Goal: Information Seeking & Learning: Find specific page/section

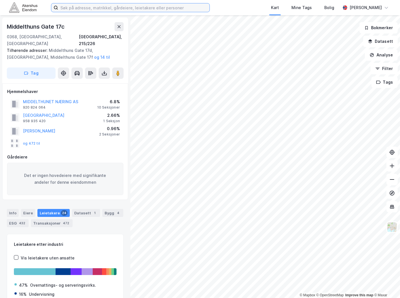
click at [68, 3] on input at bounding box center [134, 7] width 152 height 9
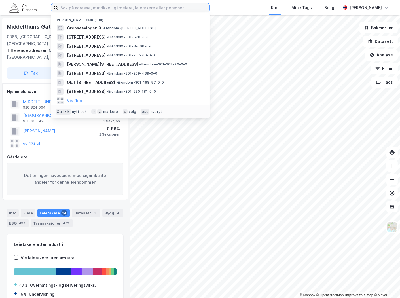
paste input "[STREET_ADDRESS]"
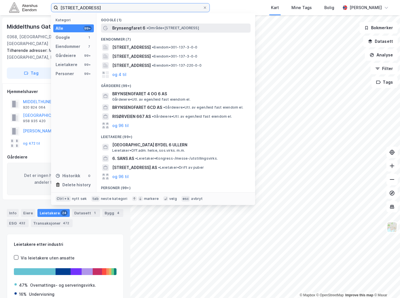
type input "[STREET_ADDRESS]"
click at [144, 29] on div "Brynsengfaret 6 • Område • Brynsengfaret 6, 0667 Oslo" at bounding box center [180, 28] width 137 height 7
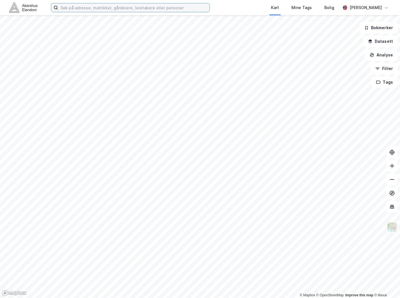
click at [152, 4] on input at bounding box center [134, 7] width 152 height 9
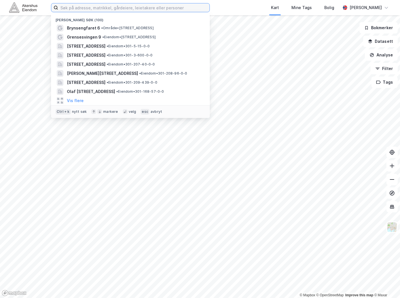
click at [152, 7] on input at bounding box center [134, 7] width 152 height 9
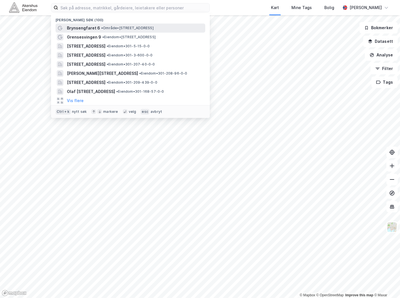
click at [128, 28] on span "• Område • Brynsengfaret 6, 0667 Oslo" at bounding box center [127, 28] width 53 height 5
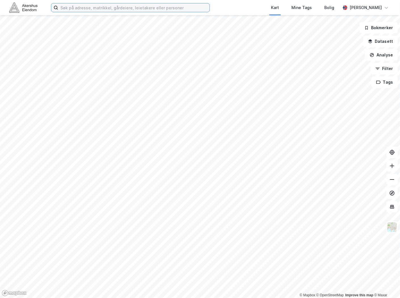
click at [117, 9] on input at bounding box center [134, 7] width 152 height 9
paste input "[STREET_ADDRESS]"
click at [116, 9] on input "[STREET_ADDRESS]" at bounding box center [134, 7] width 152 height 9
paste input "[STREET_ADDRESS]"
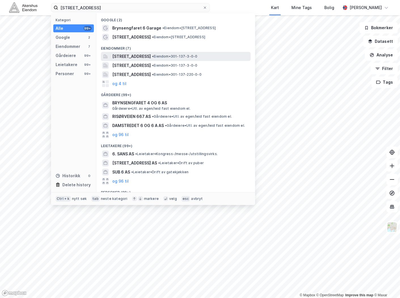
click at [149, 59] on span "[STREET_ADDRESS]" at bounding box center [131, 56] width 39 height 7
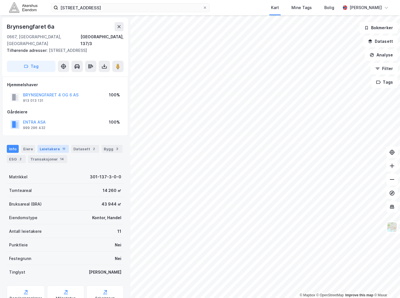
click at [53, 145] on div "Leietakere 11" at bounding box center [53, 149] width 32 height 8
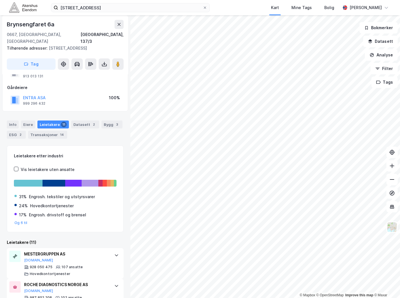
scroll to position [32, 0]
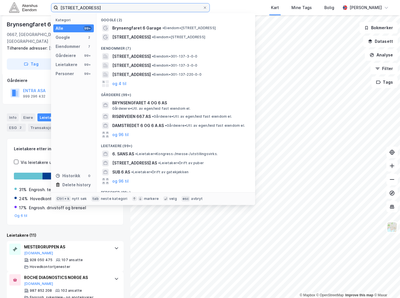
click at [121, 9] on input "Brynsengfaret 6, 0667 OsloBrynsengfaret 6, 0667 Oslo" at bounding box center [130, 7] width 145 height 9
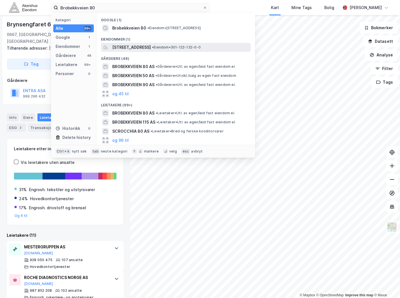
click at [188, 45] on span "• Eiendom • 301-122-132-0-0" at bounding box center [176, 47] width 49 height 5
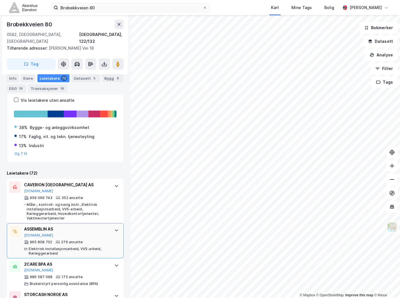
scroll to position [95, 0]
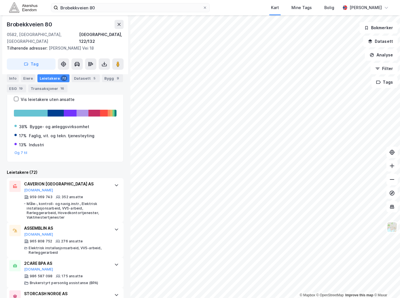
click at [116, 15] on div "Brobekkveien 80 Kart Mine Tags Bolig Magnus Tveit Geheb" at bounding box center [200, 7] width 400 height 15
click at [108, 11] on input "Brobekkveien 80" at bounding box center [130, 7] width 145 height 9
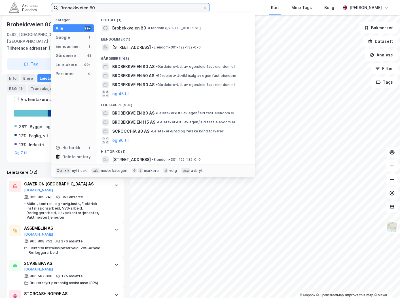
click at [107, 10] on input "Brobekkveien 80" at bounding box center [130, 7] width 145 height 9
paste input "ynsengfaret 6."
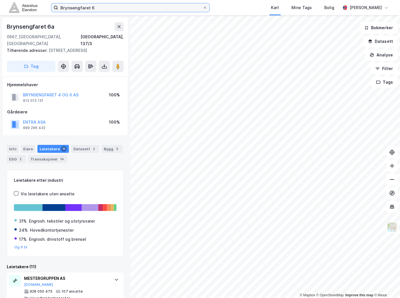
click at [110, 8] on input "Brynsengfaret 6" at bounding box center [130, 7] width 145 height 9
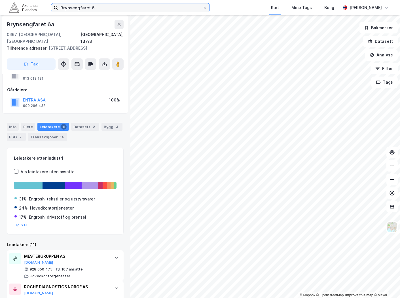
scroll to position [32, 0]
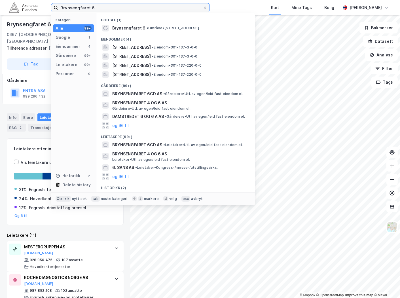
click at [100, 9] on input "Brynsengfaret 6" at bounding box center [130, 7] width 145 height 9
paste input "Inkognitogata 33 A, 0256 Oslo"
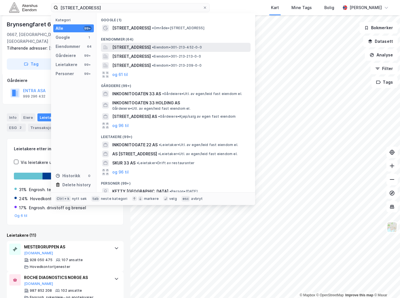
click at [151, 46] on span "[STREET_ADDRESS]" at bounding box center [131, 47] width 39 height 7
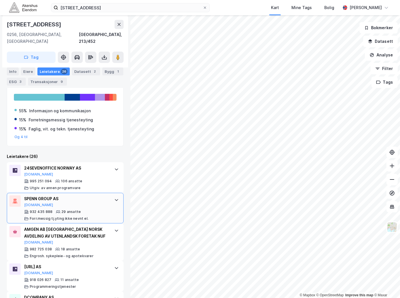
scroll to position [126, 0]
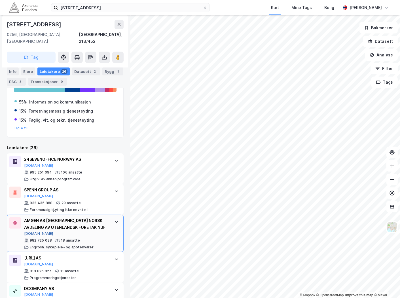
click at [34, 232] on button "[DOMAIN_NAME]" at bounding box center [38, 234] width 29 height 5
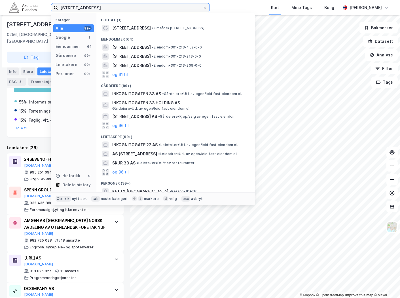
click at [130, 11] on input "Inkognitogata 33 A, 0256 Oslo" at bounding box center [130, 7] width 145 height 9
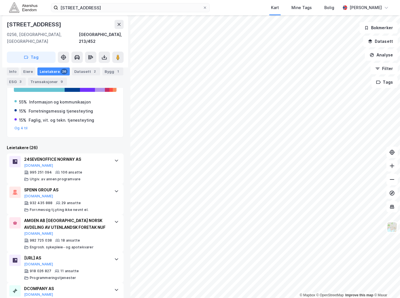
click at [249, 6] on div "Kart Mine Tags Bolig" at bounding box center [289, 7] width 104 height 15
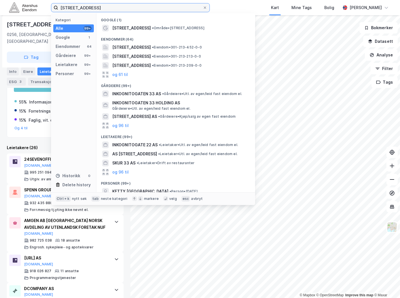
click at [159, 10] on input "Inkognitogata 33 A, 0256 Oslo" at bounding box center [130, 7] width 145 height 9
click at [159, 9] on input "Inkognitogata 33 A, 0256 Oslo" at bounding box center [130, 7] width 145 height 9
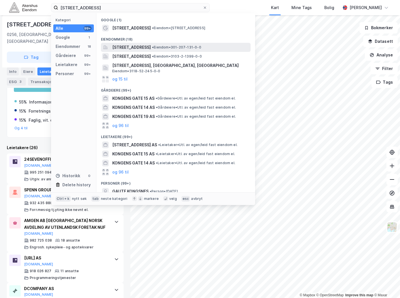
click at [151, 45] on span "[STREET_ADDRESS]" at bounding box center [131, 47] width 39 height 7
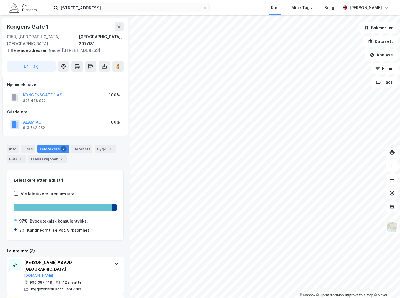
scroll to position [20, 0]
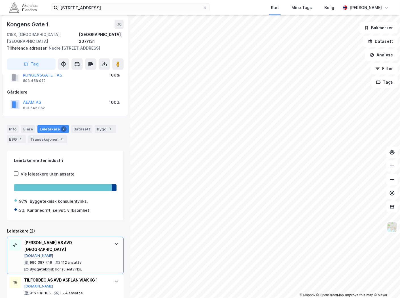
drag, startPoint x: 34, startPoint y: 242, endPoint x: 29, endPoint y: 243, distance: 5.1
click at [29, 254] on button "Brreg.no" at bounding box center [38, 256] width 29 height 5
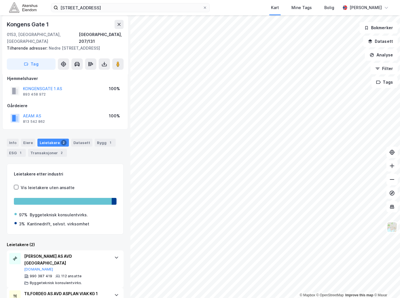
scroll to position [0, 0]
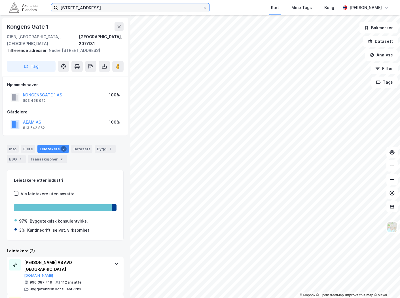
click at [131, 12] on input "kongens gate 1" at bounding box center [130, 7] width 145 height 9
click at [131, 11] on input "kongens gate 1" at bounding box center [130, 7] width 145 height 9
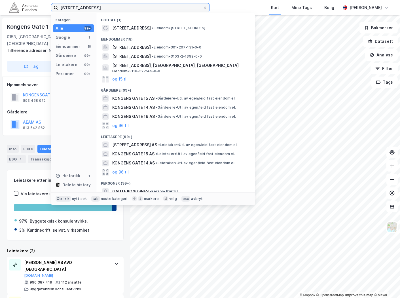
click at [131, 11] on input "kongens gate 1" at bounding box center [130, 7] width 145 height 9
type input "Ø"
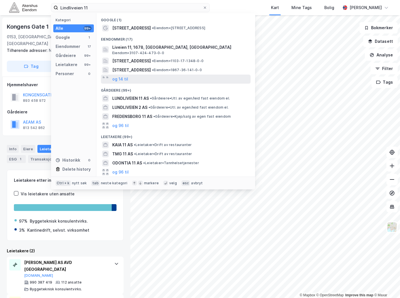
click at [152, 76] on div "og 14 til" at bounding box center [176, 79] width 150 height 9
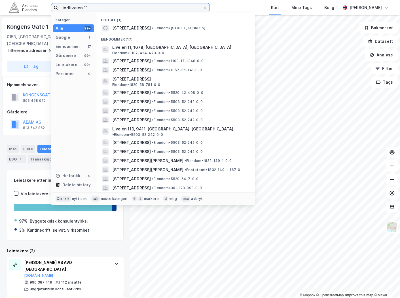
click at [131, 9] on input "Lindliveien 11" at bounding box center [130, 7] width 145 height 9
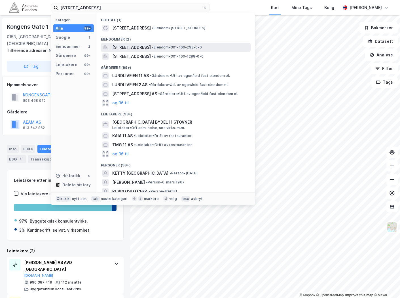
click at [151, 47] on span "[STREET_ADDRESS]" at bounding box center [131, 47] width 39 height 7
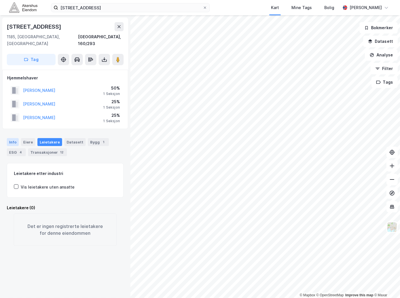
click at [16, 138] on div "Info" at bounding box center [13, 142] width 12 height 8
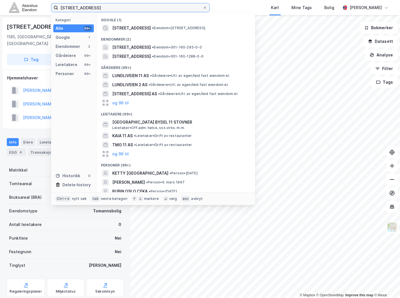
drag, startPoint x: 121, startPoint y: 6, endPoint x: 45, endPoint y: 9, distance: 76.1
click at [45, 9] on div "Lindliveien 11, oslo Kategori Alle 99+ Google 1 Eiendommer 2 Gårdeiere 99+ Leie…" at bounding box center [200, 7] width 400 height 15
click at [106, 8] on input "Lindliveien 11, oslo" at bounding box center [130, 7] width 145 height 9
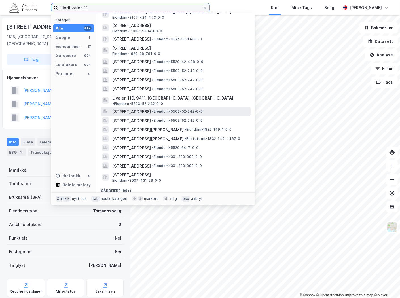
scroll to position [63, 0]
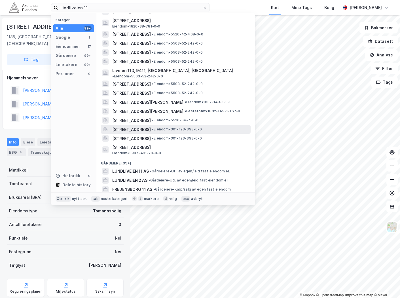
click at [151, 127] on span "[STREET_ADDRESS]" at bounding box center [131, 129] width 39 height 7
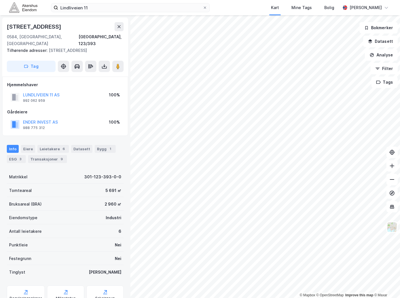
scroll to position [1, 0]
click at [55, 144] on div "Leietakere 6" at bounding box center [53, 148] width 32 height 8
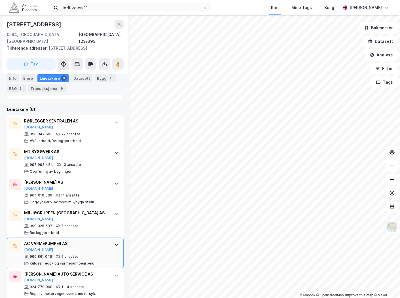
scroll to position [158, 0]
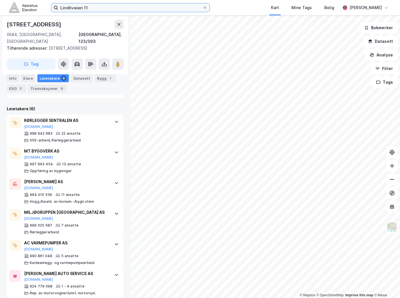
click at [104, 4] on input "Lindliveien 11" at bounding box center [130, 7] width 145 height 9
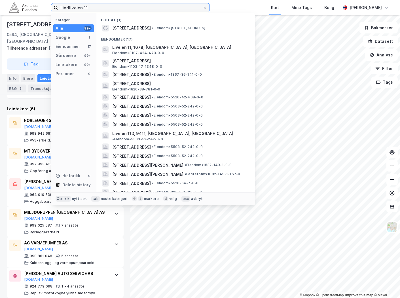
click at [104, 4] on input "Lindliveien 11" at bounding box center [130, 7] width 145 height 9
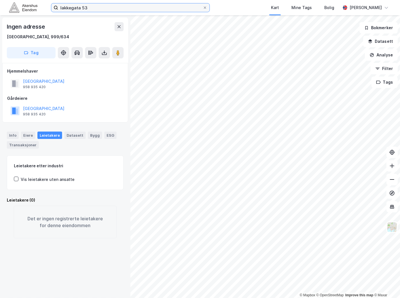
click at [98, 8] on input "lakkegata 53" at bounding box center [130, 7] width 145 height 9
click at [93, 9] on input "lakkegata 53" at bounding box center [130, 7] width 145 height 9
drag, startPoint x: 94, startPoint y: 7, endPoint x: -22, endPoint y: 1, distance: 116.3
click at [0, 1] on html "lakkegata 53 Kart Mine Tags Bolig Magnus Tveit Geheb © Mapbox © OpenStreetMap I…" at bounding box center [200, 149] width 400 height 298
type input "[STREET_ADDRESS]"
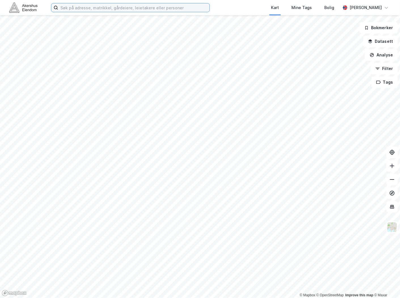
click at [140, 3] on input at bounding box center [134, 7] width 152 height 9
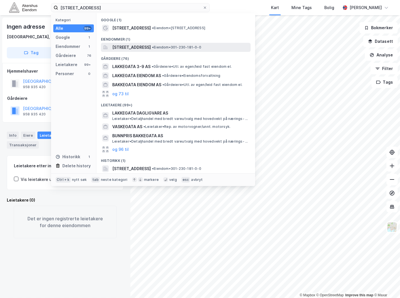
click at [151, 45] on span "[STREET_ADDRESS]" at bounding box center [131, 47] width 39 height 7
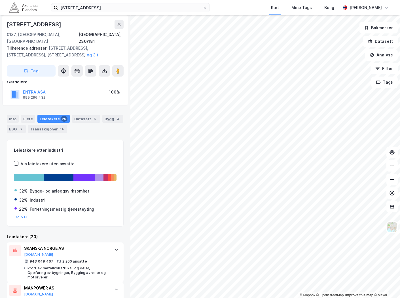
scroll to position [63, 0]
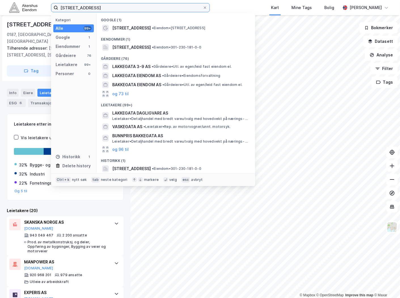
click at [111, 3] on input "[STREET_ADDRESS]" at bounding box center [130, 7] width 145 height 9
click at [111, 4] on input "[STREET_ADDRESS]" at bounding box center [130, 7] width 145 height 9
paste input "[STREET_ADDRESS]"
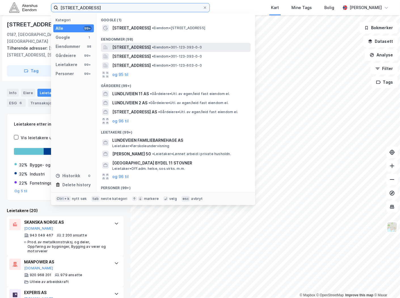
type input "[STREET_ADDRESS]"
click at [145, 50] on span "[STREET_ADDRESS]" at bounding box center [131, 47] width 39 height 7
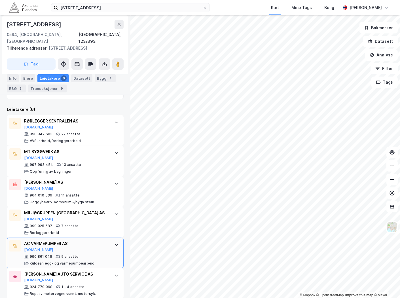
scroll to position [158, 0]
